Goal: Information Seeking & Learning: Understand process/instructions

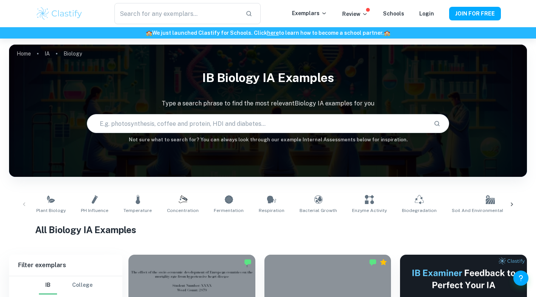
scroll to position [214, 0]
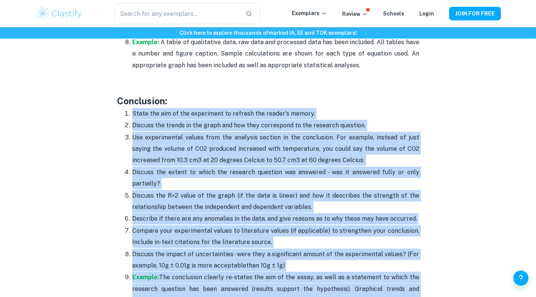
scroll to position [2016, 0]
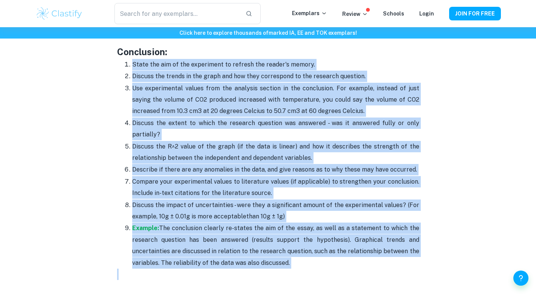
drag, startPoint x: 132, startPoint y: 128, endPoint x: 322, endPoint y: 252, distance: 227.1
click at [322, 252] on ol "State the aim of the experiment to refresh the reader's memory. Discuss the tre…" at bounding box center [268, 164] width 302 height 210
copy ol "Lorem ips dol si ame consectetu ad elitsed doe tempor'i utlabo. Etdolor mag ali…"
click at [322, 252] on p "Example: The conclusion clearly re-states the aim of the essay, as well as a st…" at bounding box center [275, 245] width 287 height 46
